Goal: Navigation & Orientation: Find specific page/section

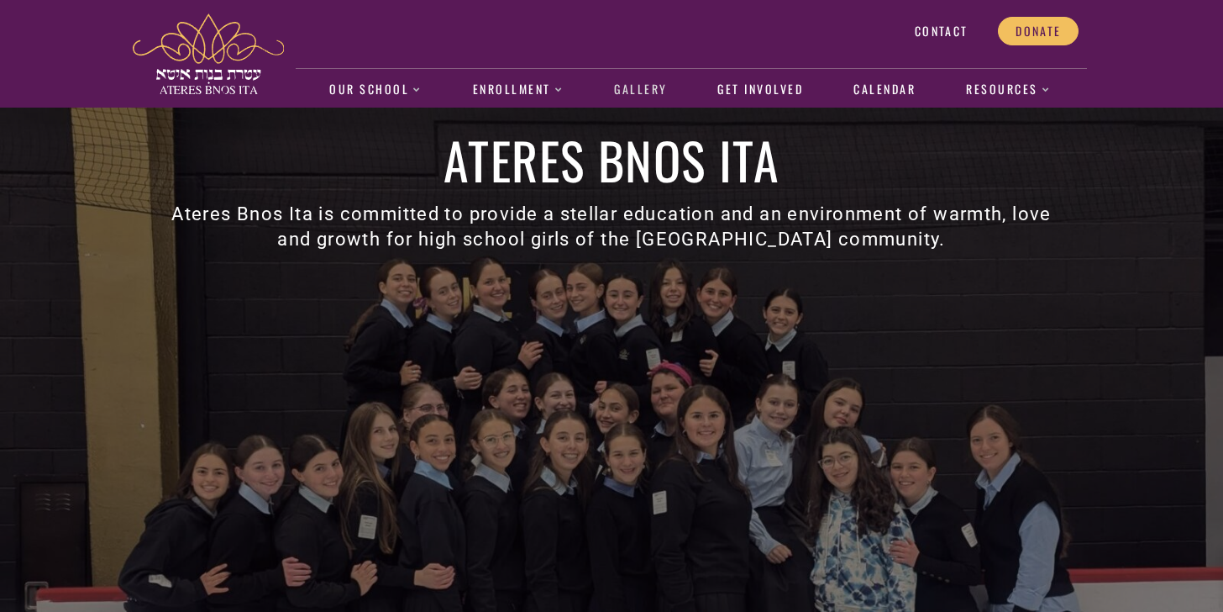
click at [647, 86] on link "Gallery" at bounding box center [641, 90] width 71 height 39
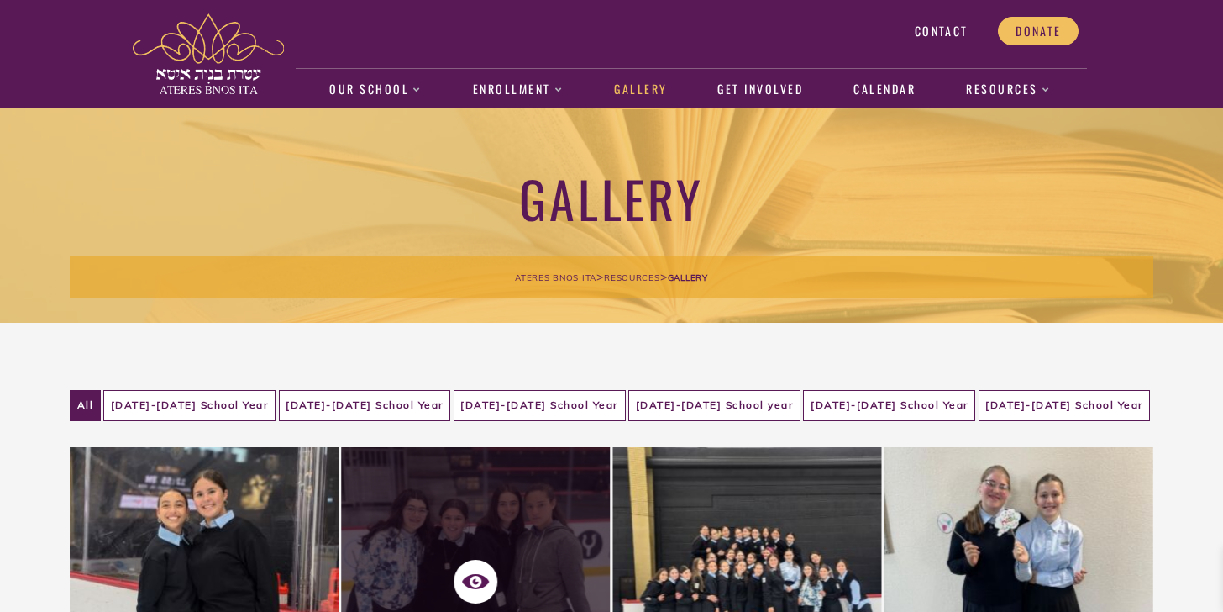
scroll to position [146, 0]
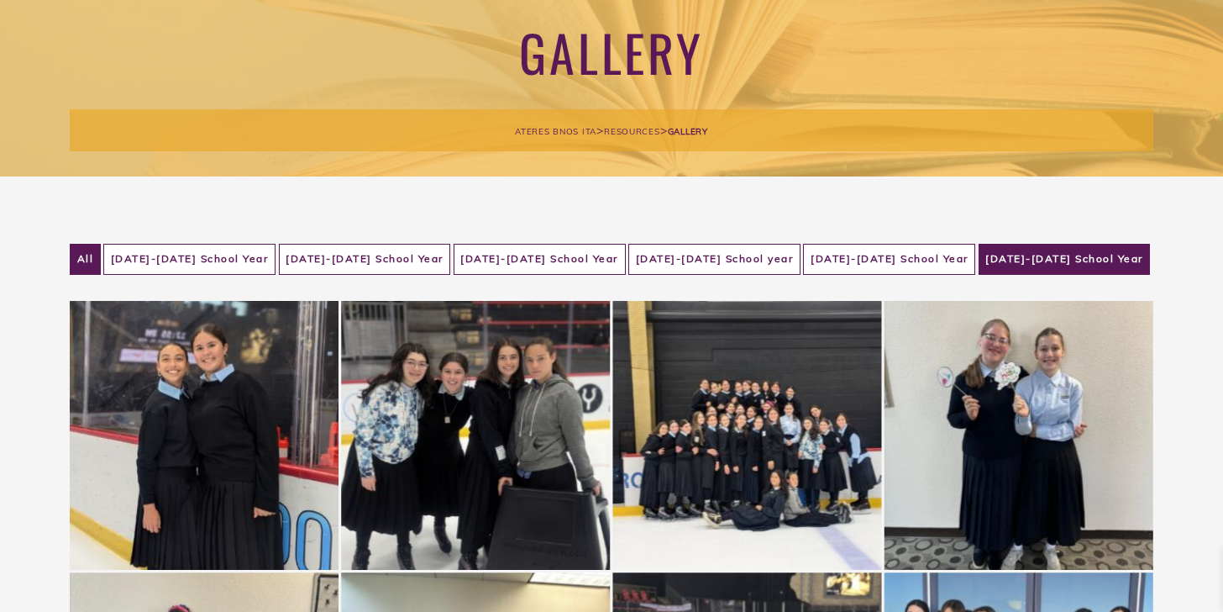
click at [1032, 273] on li "2024-2025 School Year" at bounding box center [1065, 259] width 172 height 31
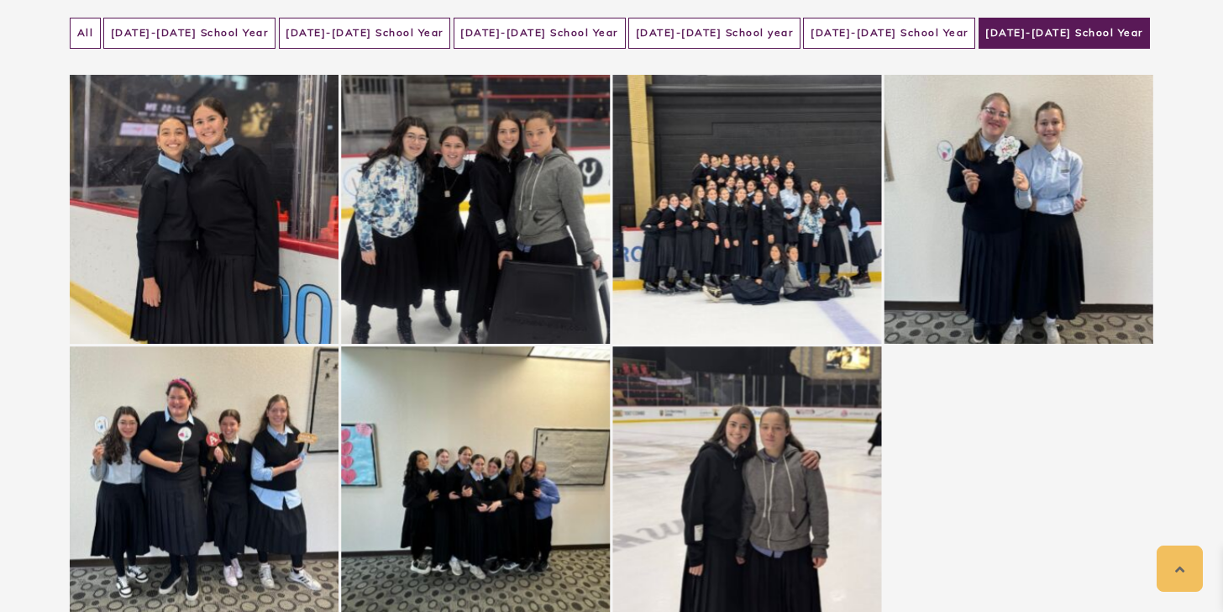
scroll to position [366, 0]
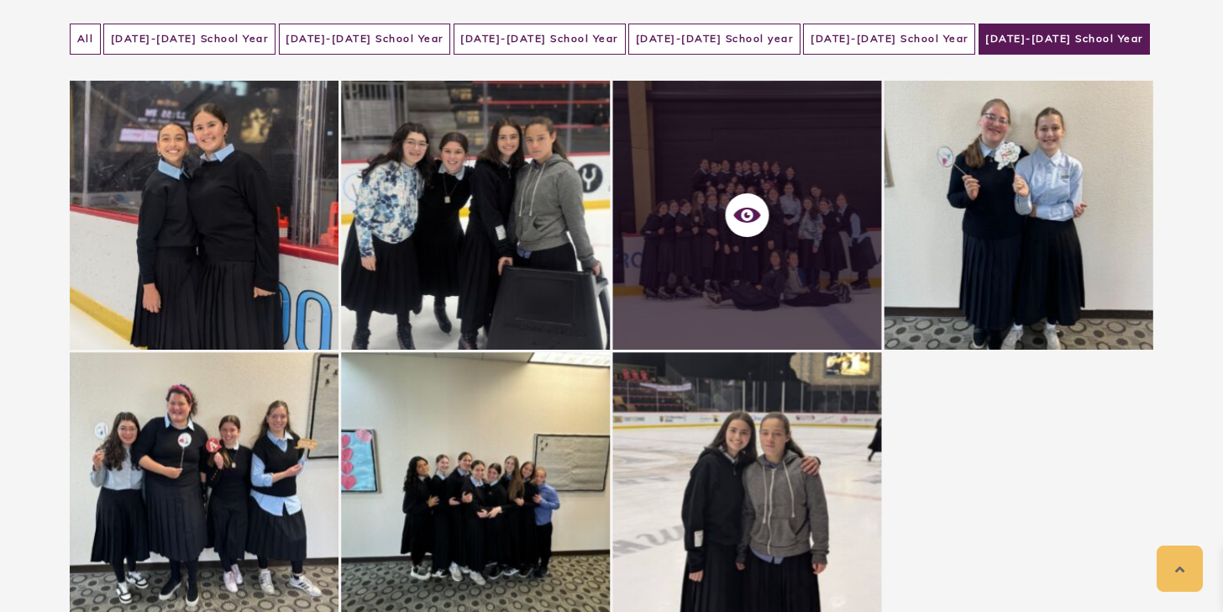
click at [786, 244] on div at bounding box center [747, 215] width 269 height 269
click at [747, 223] on icon at bounding box center [747, 215] width 27 height 27
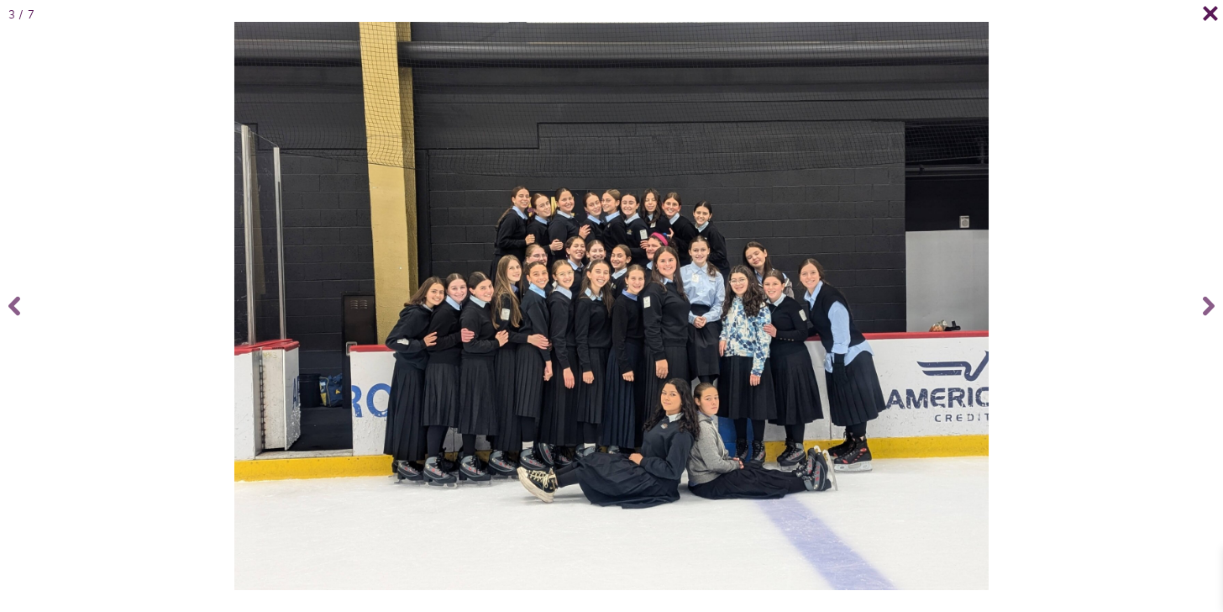
click at [1207, 13] on icon at bounding box center [1210, 13] width 17 height 17
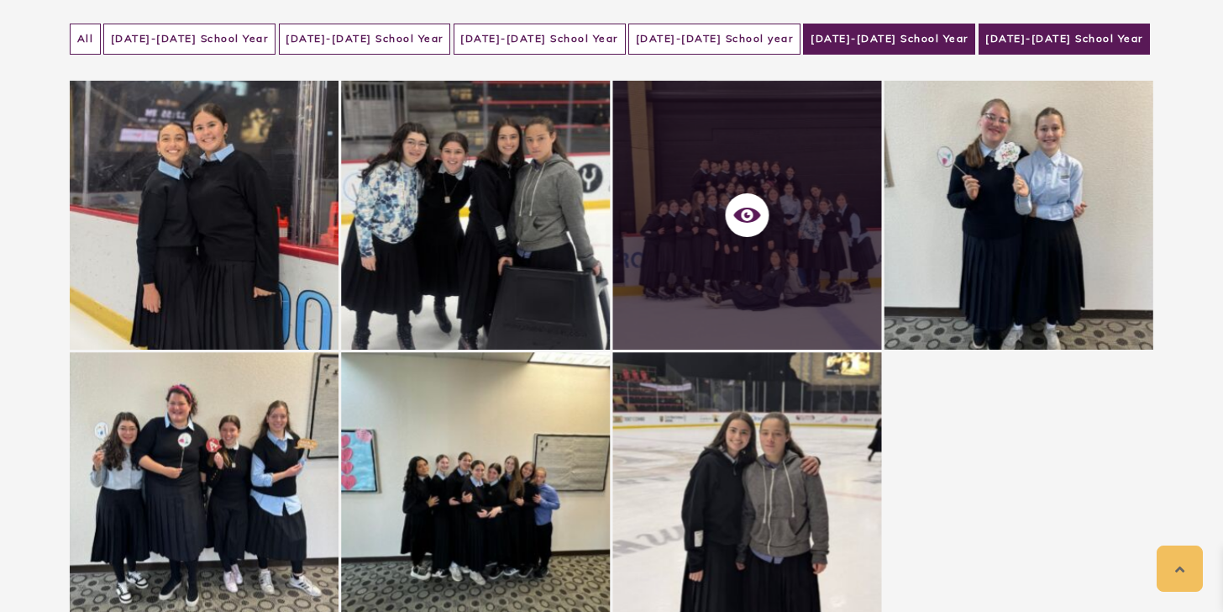
click at [903, 39] on li "2023-2024 School Year" at bounding box center [889, 39] width 172 height 31
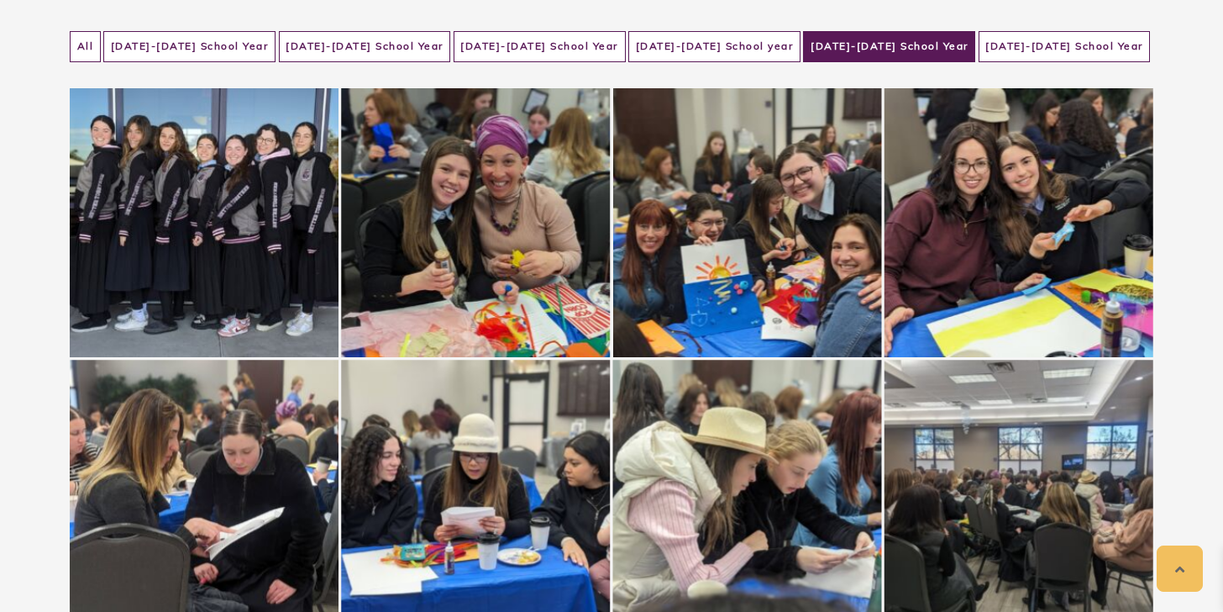
scroll to position [361, 0]
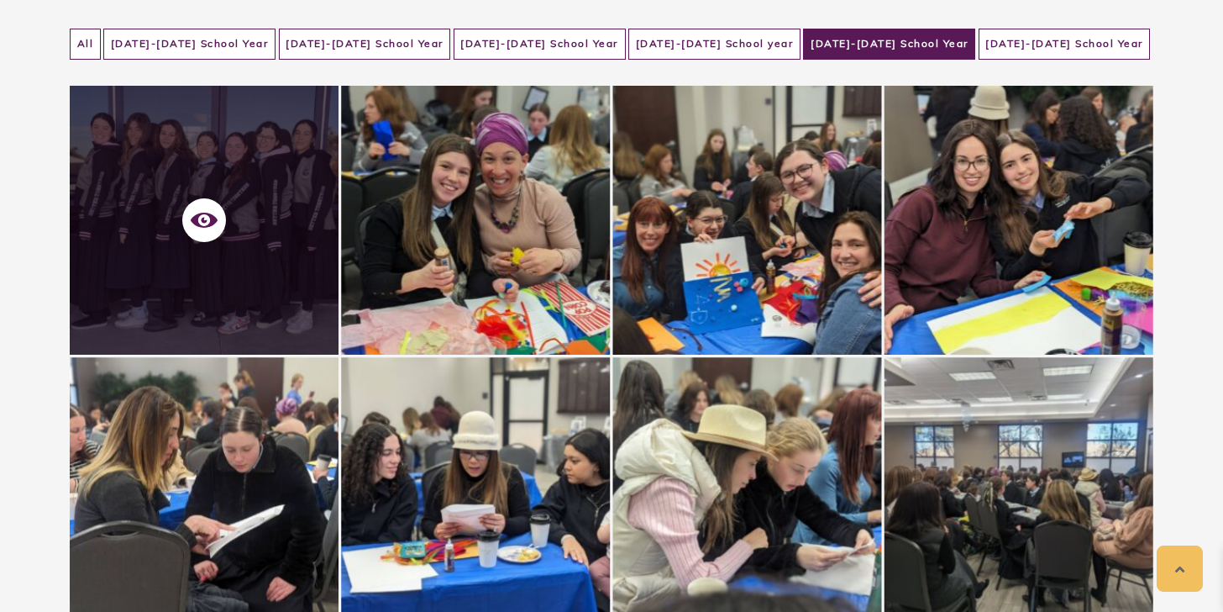
click at [216, 258] on div at bounding box center [204, 220] width 269 height 269
click at [207, 217] on icon at bounding box center [204, 220] width 27 height 27
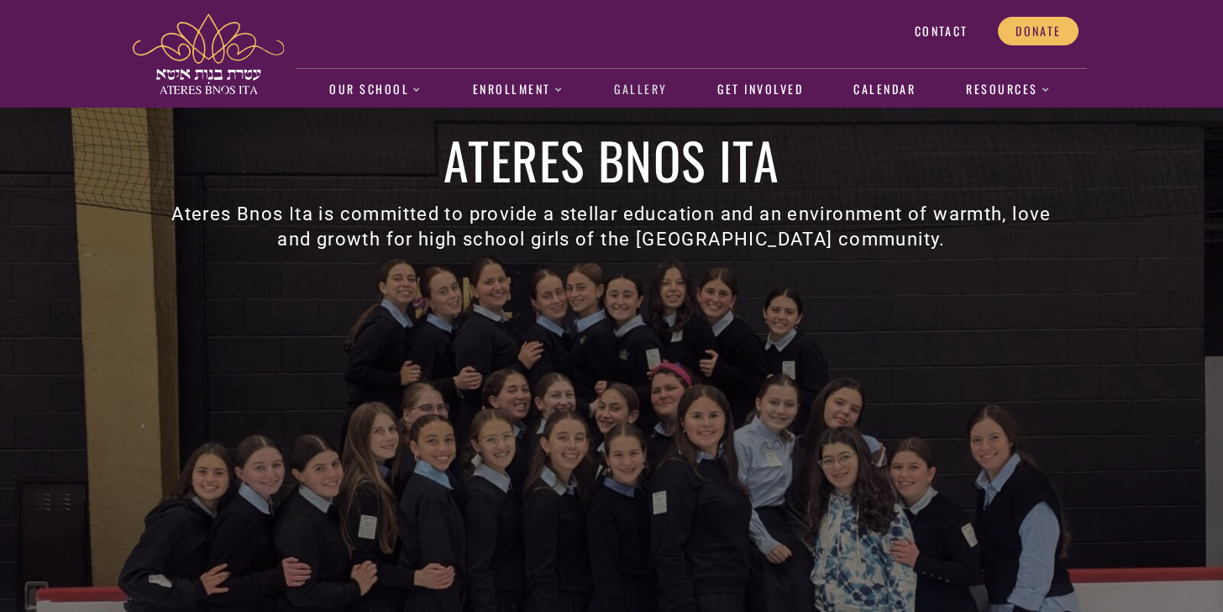
click at [641, 96] on link "Gallery" at bounding box center [641, 90] width 71 height 39
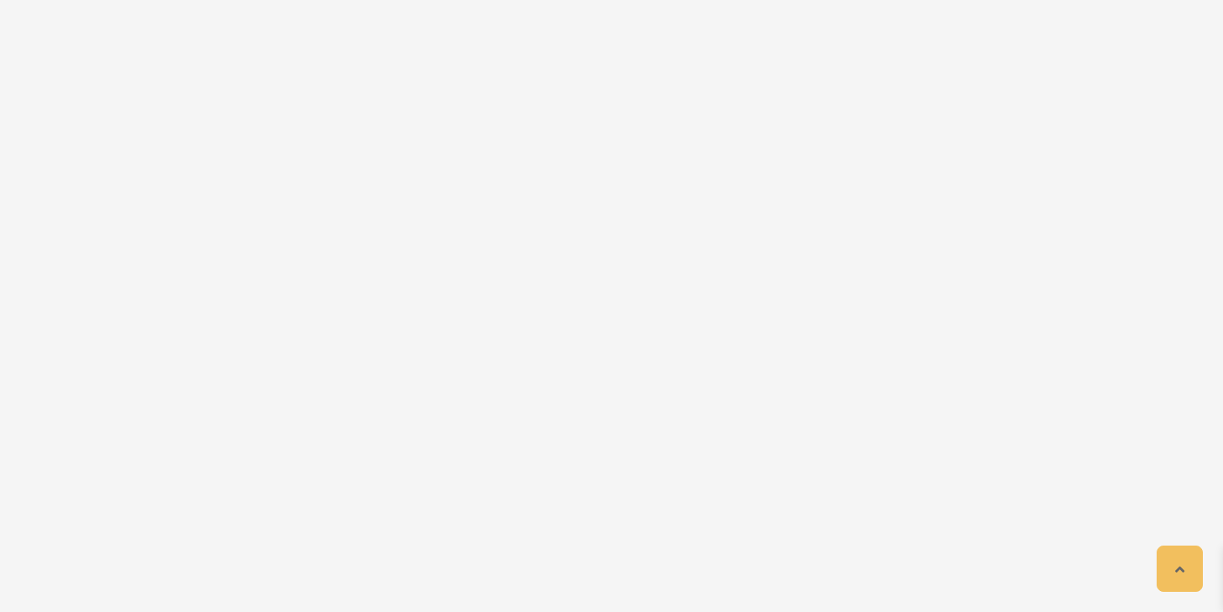
scroll to position [969, 0]
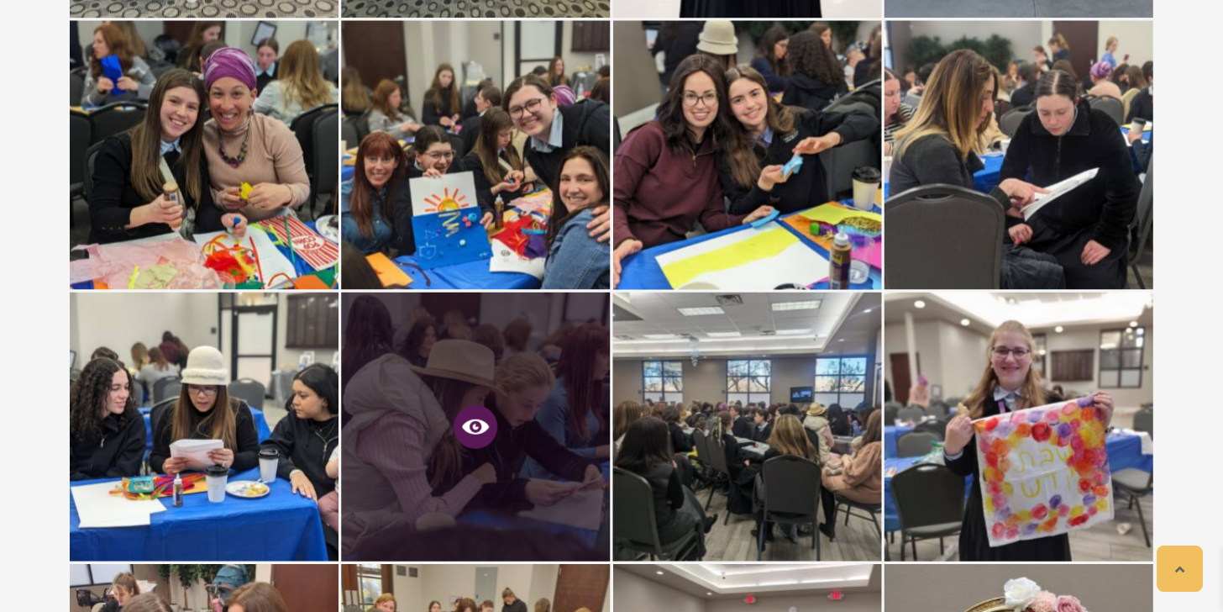
click at [471, 441] on span at bounding box center [476, 427] width 44 height 44
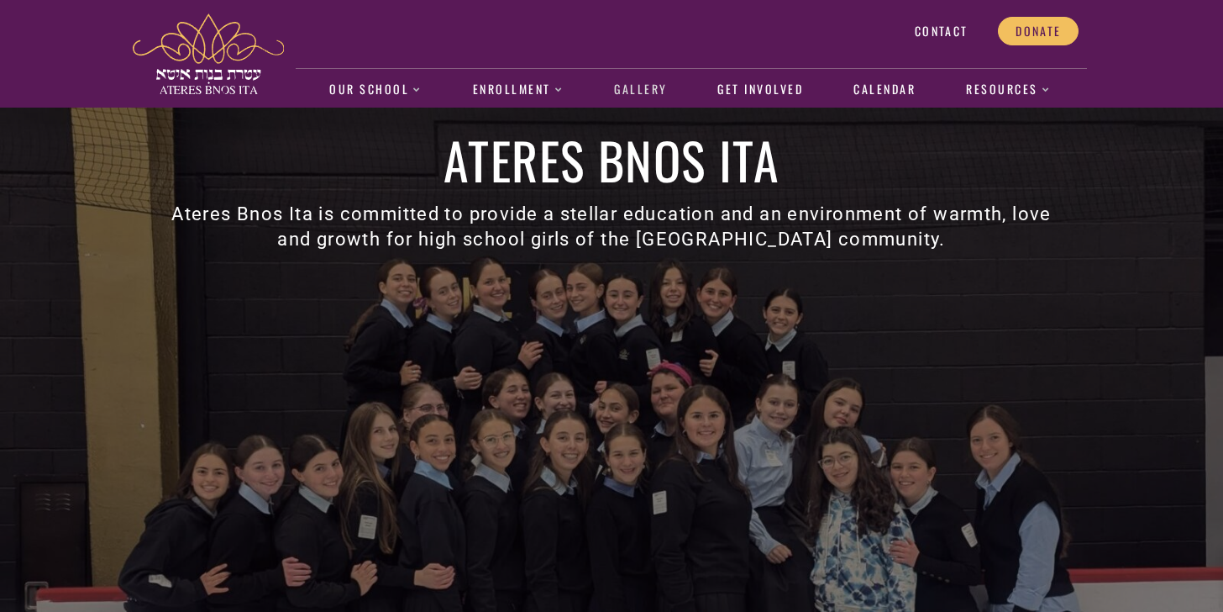
click at [652, 98] on link "Gallery" at bounding box center [641, 90] width 71 height 39
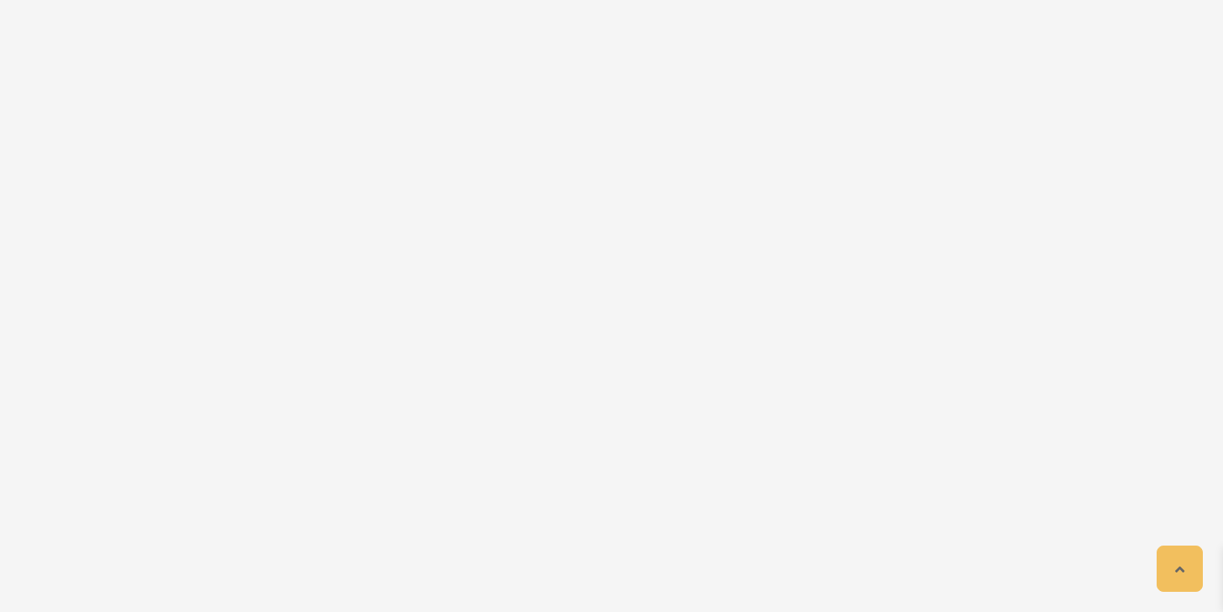
scroll to position [3080, 0]
